Goal: Transaction & Acquisition: Purchase product/service

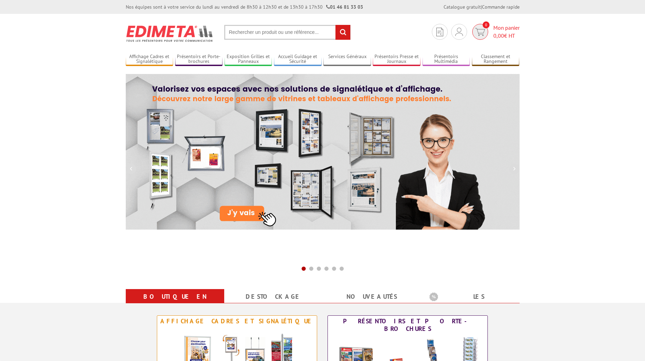
click at [500, 35] on span "0,00" at bounding box center [498, 35] width 11 height 7
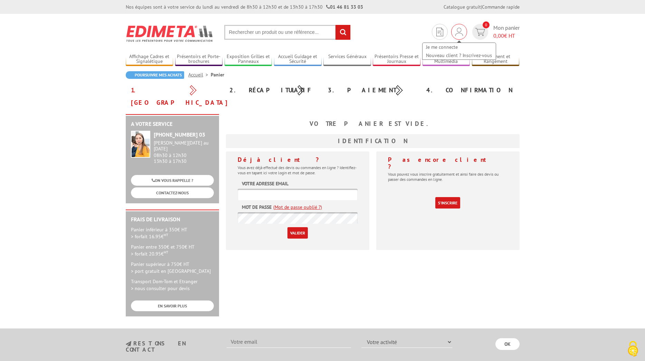
type input "[EMAIL_ADDRESS][DOMAIN_NAME]"
click at [458, 35] on img at bounding box center [459, 32] width 8 height 8
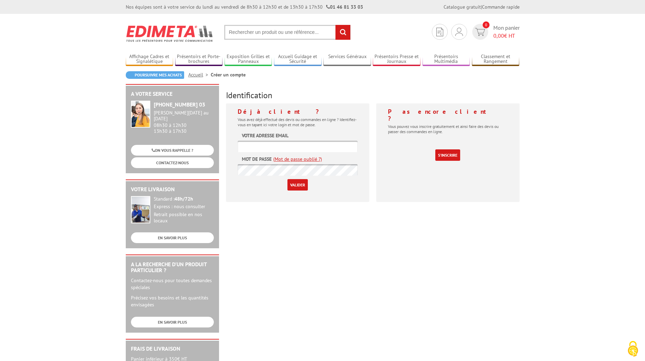
type input "[EMAIL_ADDRESS][DOMAIN_NAME]"
click at [300, 185] on input "Valider" at bounding box center [297, 184] width 20 height 11
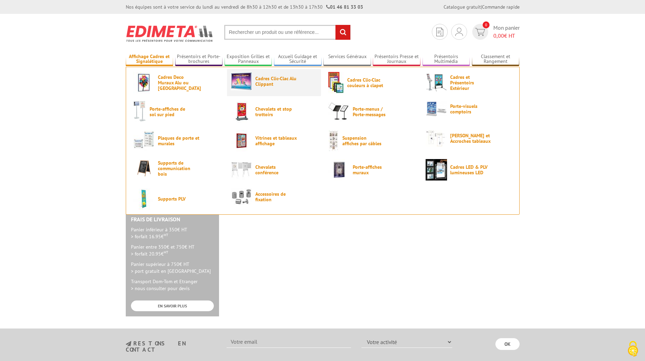
click at [273, 85] on span "Cadres Clic-Clac Alu Clippant" at bounding box center [275, 81] width 41 height 11
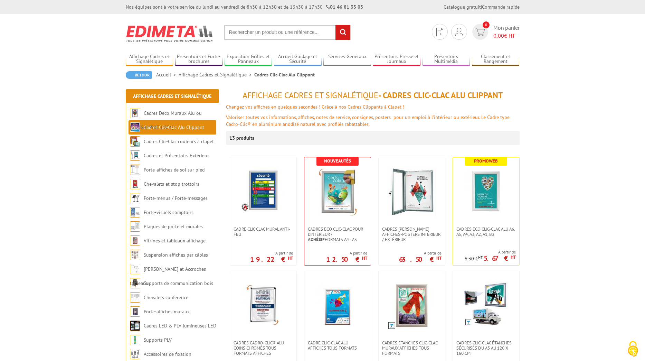
scroll to position [35, 0]
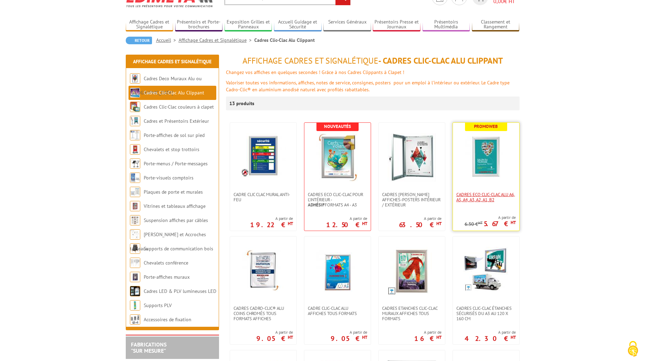
click at [484, 200] on span "Cadres Eco Clic-Clac alu A6, A5, A4, A3, A2, A1, B2" at bounding box center [485, 197] width 59 height 10
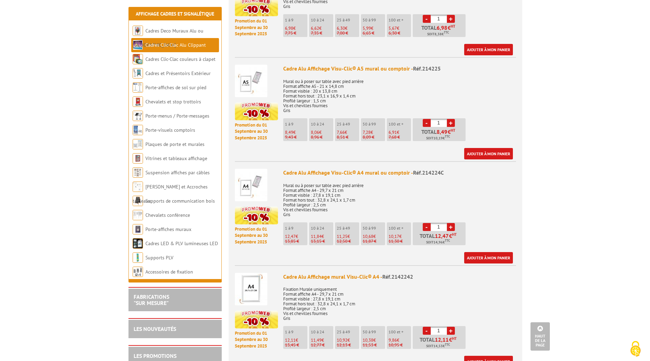
scroll to position [346, 0]
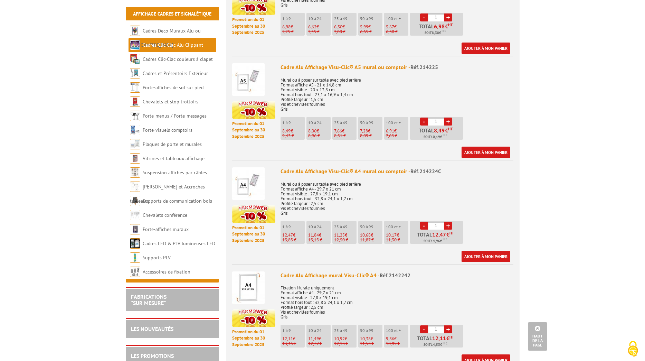
click at [439, 221] on input "1" at bounding box center [436, 225] width 16 height 8
drag, startPoint x: 439, startPoint y: 217, endPoint x: 428, endPoint y: 217, distance: 10.4
click at [428, 221] on input "1" at bounding box center [436, 225] width 16 height 8
type input "7"
click at [481, 250] on link "Ajouter à mon panier" at bounding box center [486, 255] width 49 height 11
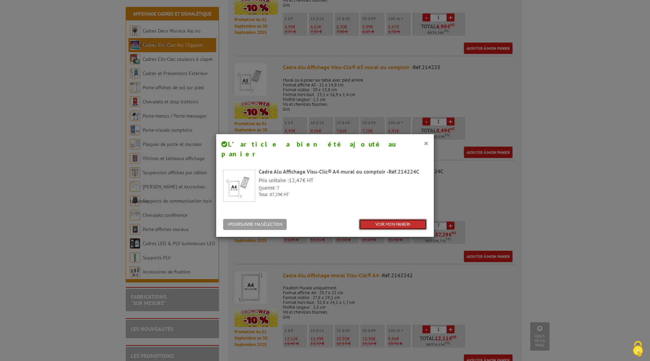
click at [383, 219] on link "VOIR MON PANIER" at bounding box center [393, 224] width 68 height 11
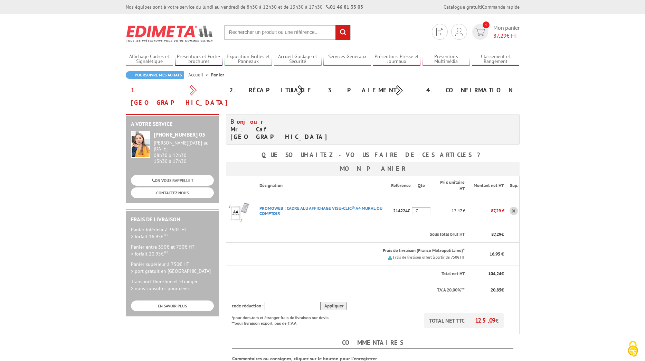
drag, startPoint x: 394, startPoint y: 190, endPoint x: 410, endPoint y: 191, distance: 17.0
click at [410, 205] on p "214224C" at bounding box center [401, 211] width 21 height 12
copy p "214224C"
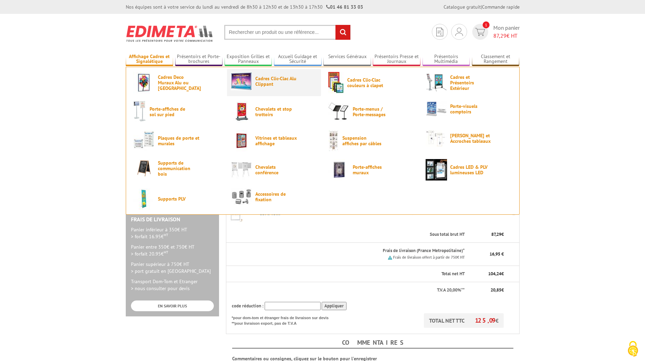
click at [265, 81] on span "Cadres Clic-Clac Alu Clippant" at bounding box center [275, 81] width 41 height 11
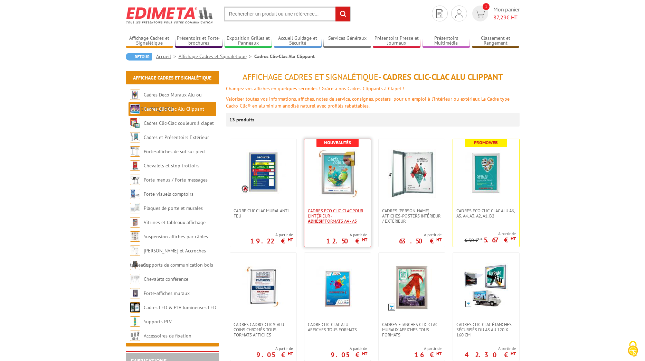
scroll to position [35, 0]
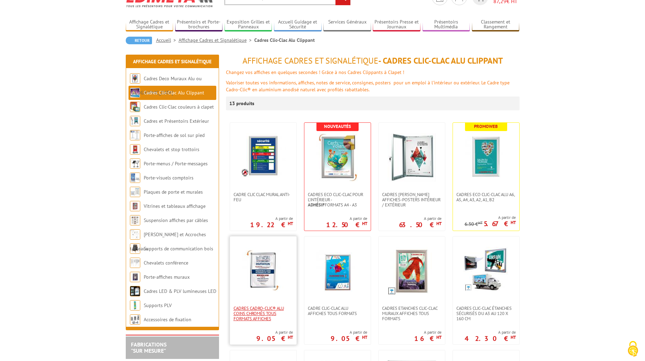
click at [258, 315] on span "Cadres Cadro-Clic® Alu coins chromés tous formats affiches" at bounding box center [263, 313] width 59 height 16
click at [330, 197] on span "Cadres Eco Clic-Clac pour l'intérieur - Adhésif formats A4 - A3" at bounding box center [337, 200] width 59 height 16
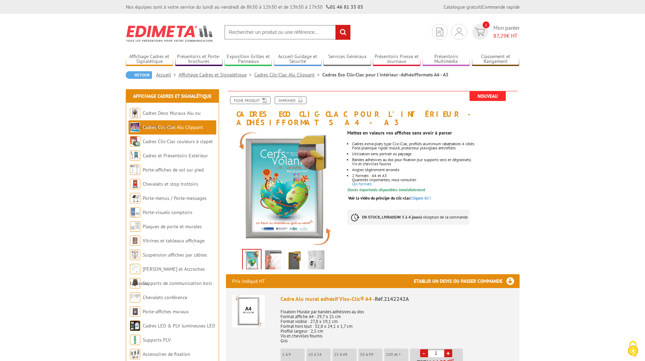
click at [259, 74] on link "Cadres Clic-Clac Alu Clippant" at bounding box center [288, 75] width 68 height 6
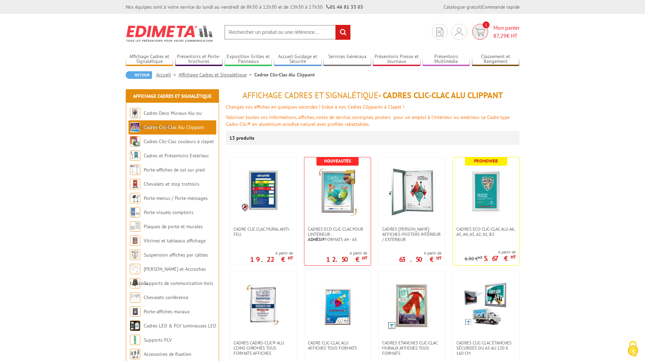
click at [500, 35] on span "87,29" at bounding box center [499, 35] width 13 height 7
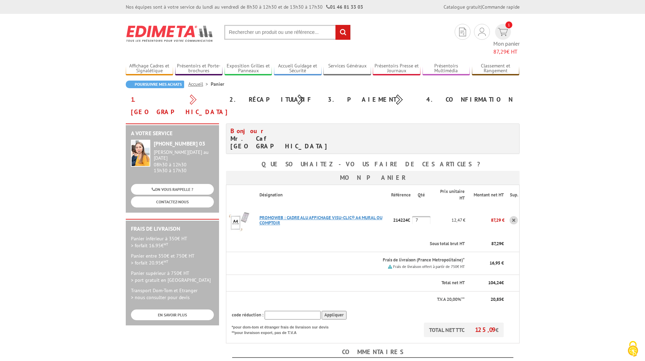
click at [337, 215] on link "PROMOWEB : CADRE ALU AFFICHAGE VISU-CLIC® A4 MURAL OU COMPTOIR" at bounding box center [320, 220] width 123 height 11
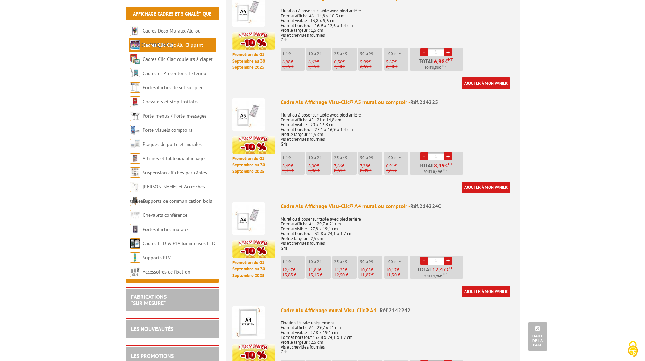
scroll to position [311, 0]
drag, startPoint x: 281, startPoint y: 198, endPoint x: 405, endPoint y: 201, distance: 124.4
click at [405, 202] on div "Cadre Alu Affichage Visu-Clic® A4 mural ou comptoir - Réf.214224C" at bounding box center [397, 206] width 233 height 8
copy div "Cadre Alu Affichage Visu-Clic® A4 mural ou comptoir"
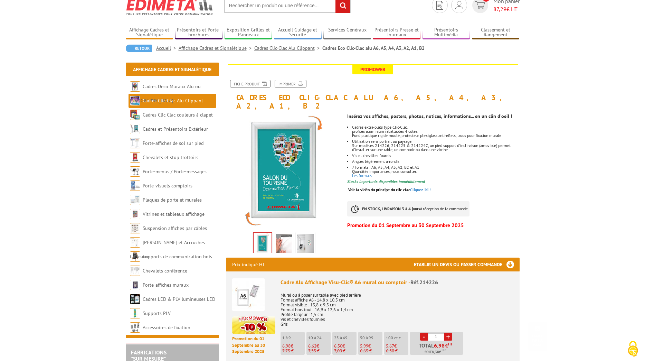
scroll to position [0, 0]
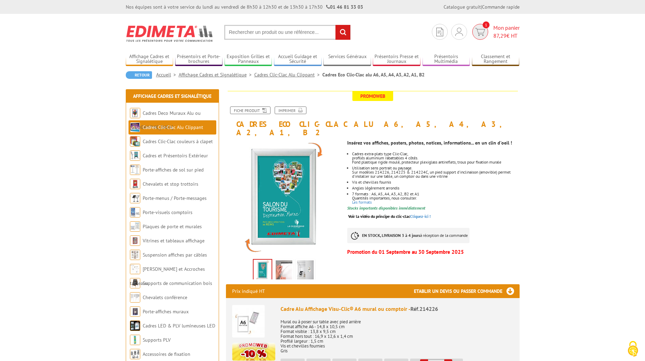
click at [496, 35] on span "87,29" at bounding box center [499, 35] width 13 height 7
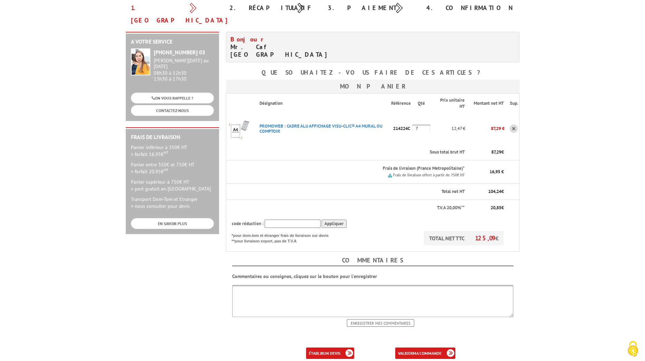
scroll to position [104, 0]
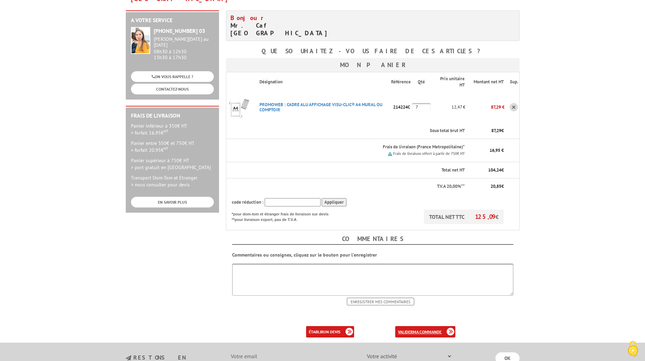
click at [420, 329] on b "ma commande" at bounding box center [427, 331] width 29 height 5
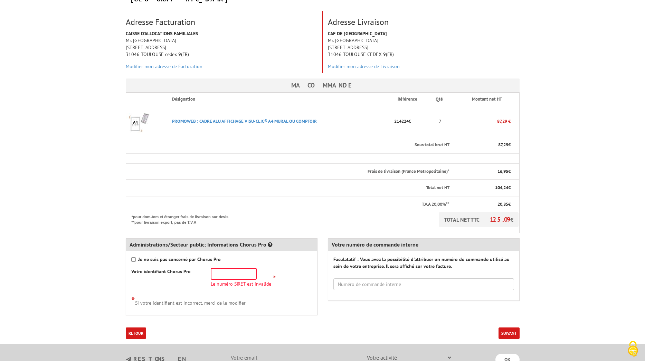
scroll to position [104, 0]
click at [227, 267] on input "text" at bounding box center [234, 273] width 46 height 12
type input "776 950 446 00"
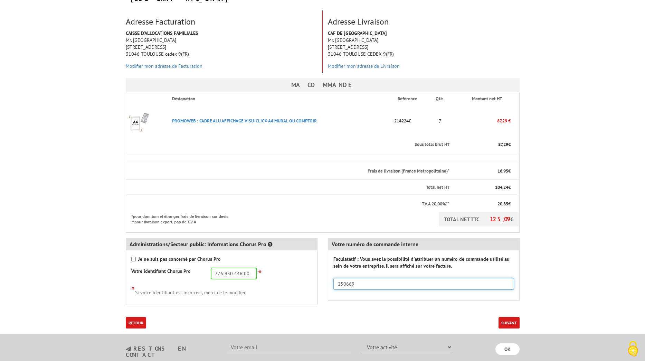
drag, startPoint x: 345, startPoint y: 271, endPoint x: 360, endPoint y: 268, distance: 15.8
click at [360, 278] on input "250669" at bounding box center [423, 284] width 181 height 12
type input "250725"
click at [509, 343] on input "OK" at bounding box center [507, 349] width 24 height 12
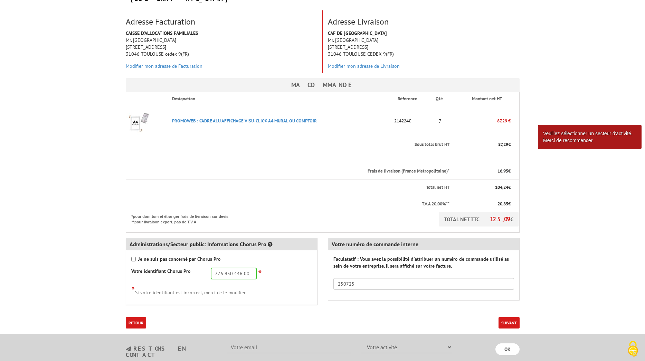
click at [509, 317] on button "Suivant" at bounding box center [509, 322] width 21 height 11
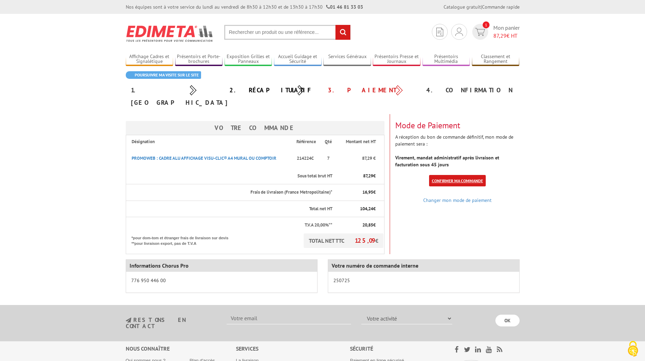
click at [448, 175] on link "Confirmer ma commande" at bounding box center [457, 180] width 57 height 11
